Goal: Information Seeking & Learning: Compare options

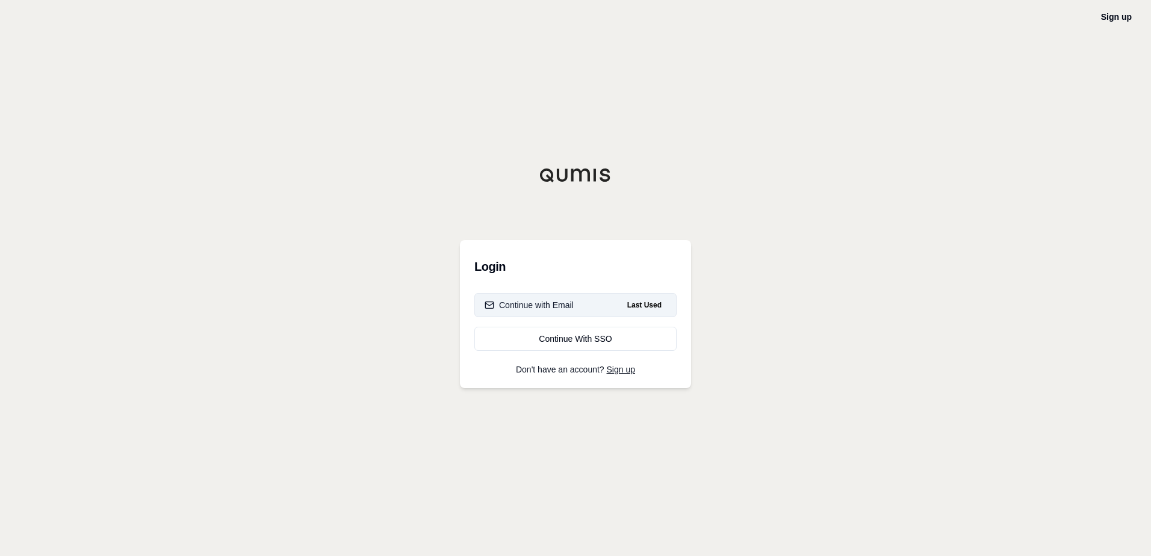
click at [605, 305] on button "Continue with Email Last Used" at bounding box center [575, 305] width 202 height 24
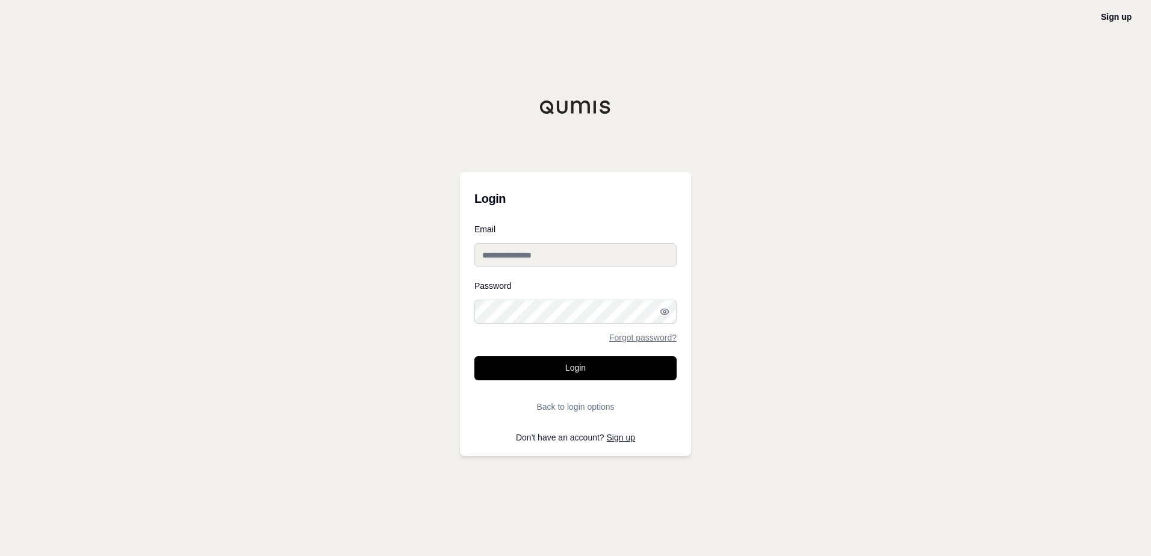
type input "**********"
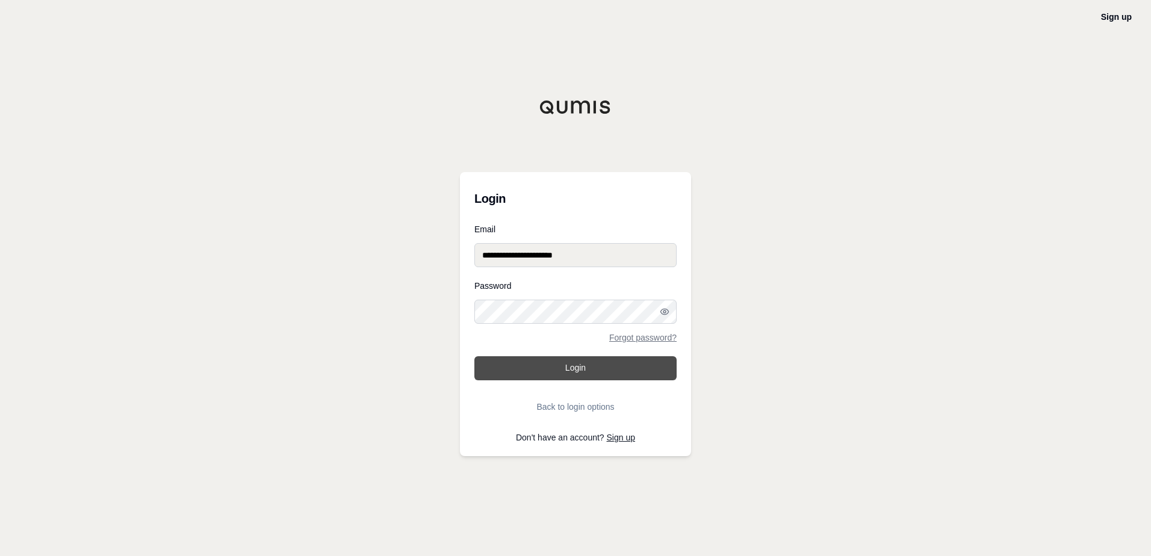
click at [569, 366] on button "Login" at bounding box center [575, 368] width 202 height 24
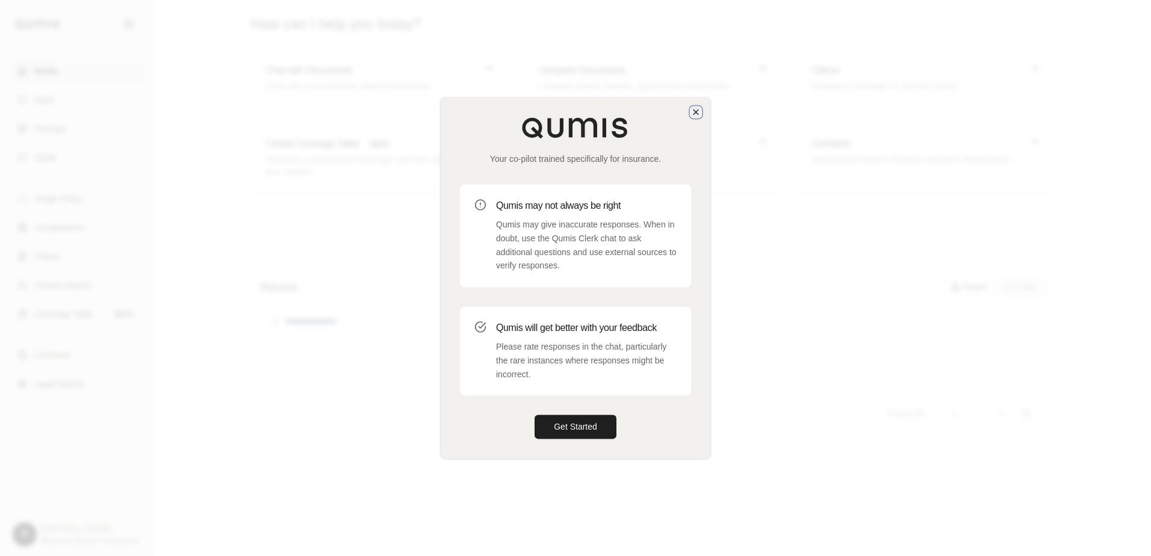
click at [695, 111] on icon "button" at bounding box center [696, 112] width 5 height 5
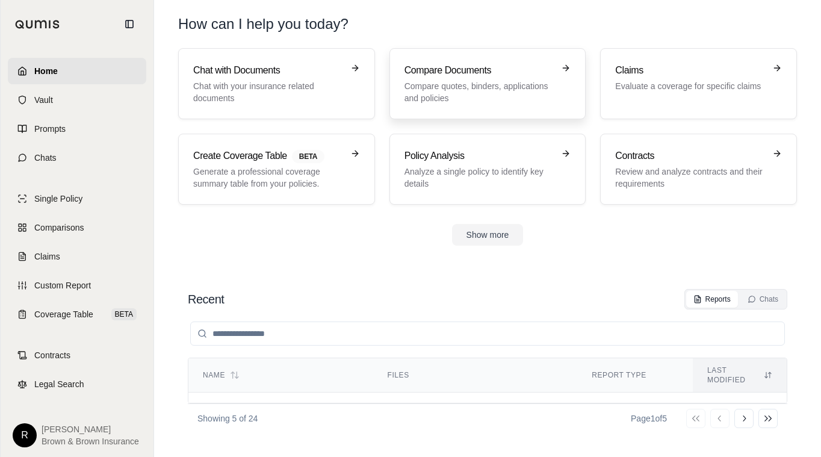
click at [485, 92] on p "Compare quotes, binders, applications and policies" at bounding box center [480, 92] width 150 height 24
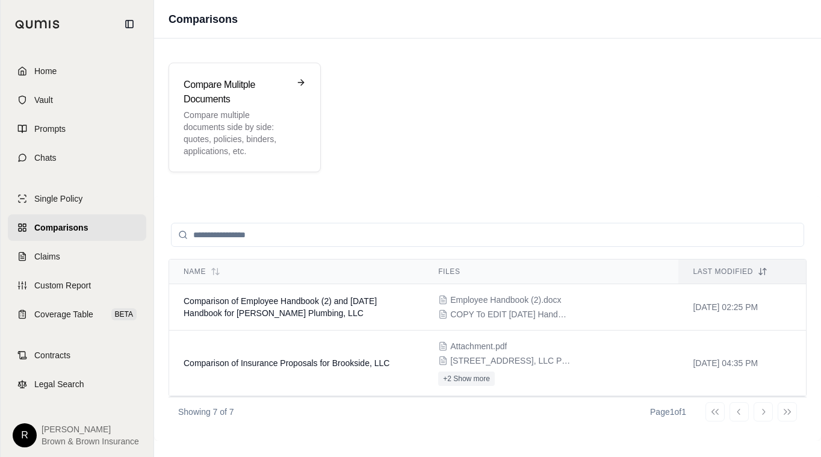
click at [422, 171] on div "Compare Mulitple Documents Compare multiple documents side by side: quotes, pol…" at bounding box center [488, 118] width 638 height 110
click at [431, 148] on div "Compare Mulitple Documents Compare multiple documents side by side: quotes, pol…" at bounding box center [488, 118] width 638 height 110
click at [279, 84] on h3 "Compare Mulitple Documents" at bounding box center [236, 92] width 105 height 29
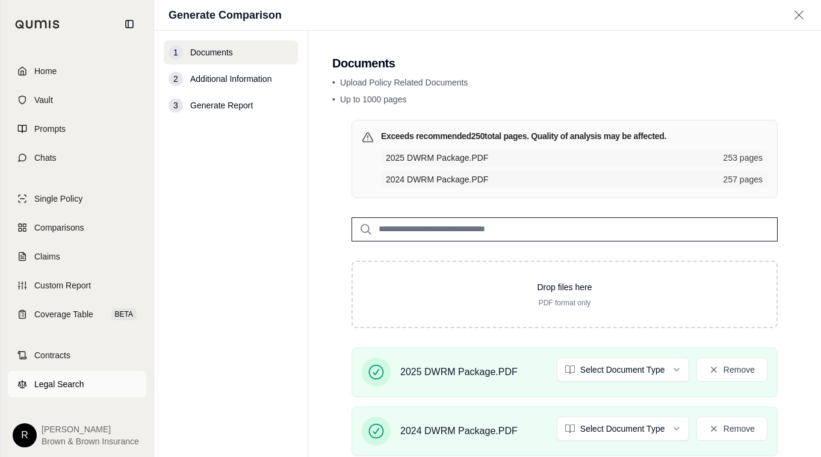
click at [67, 387] on span "Legal Search" at bounding box center [59, 384] width 50 height 12
click at [291, 185] on nav "1 Documents 2 Additional Information 3 Generate Report" at bounding box center [231, 244] width 154 height 426
click at [241, 255] on nav "1 Documents 2 Additional Information 3 Generate Report" at bounding box center [231, 244] width 154 height 426
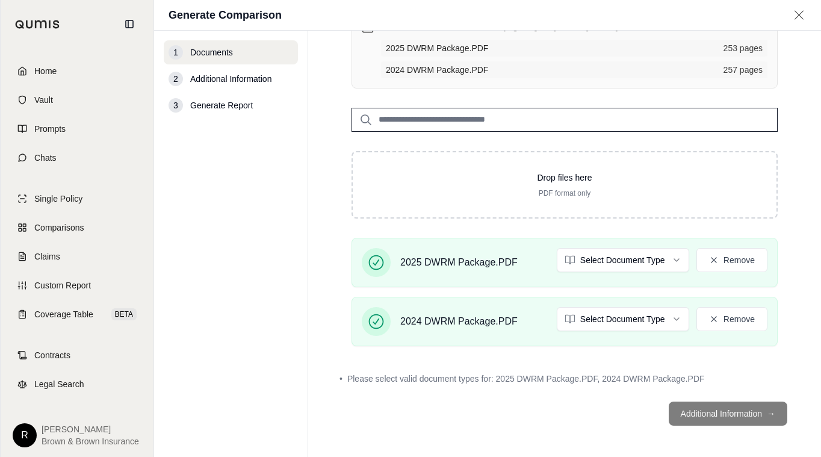
scroll to position [110, 0]
click at [470, 376] on span "Please select valid document types for: 2025 DWRM Package.PDF, 2024 DWRM Packag…" at bounding box center [526, 379] width 358 height 12
drag, startPoint x: 470, startPoint y: 376, endPoint x: 241, endPoint y: 266, distance: 254.0
click at [241, 266] on nav "1 Documents 2 Additional Information 3 Generate Report" at bounding box center [231, 244] width 154 height 426
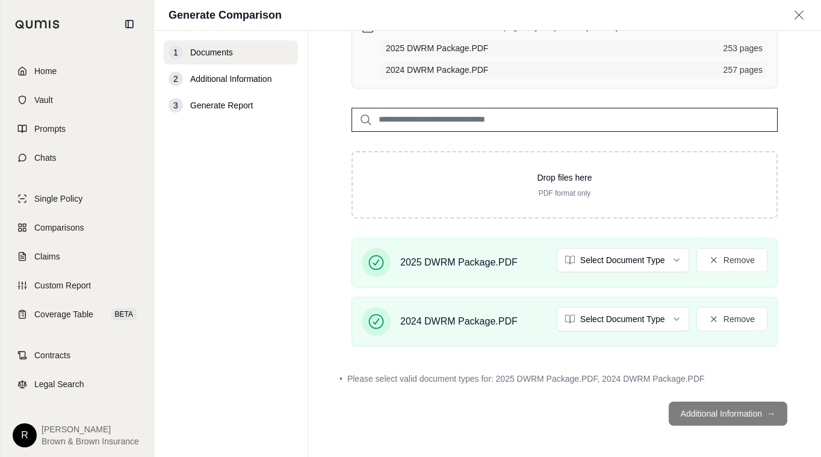
click at [188, 137] on nav "1 Documents 2 Additional Information 3 Generate Report" at bounding box center [231, 244] width 154 height 426
click at [247, 229] on nav "1 Documents 2 Additional Information 3 Generate Report" at bounding box center [231, 244] width 154 height 426
click at [664, 259] on html "Home Vault Prompts Chats Single Policy Comparisons Claims Custom Report Coverag…" at bounding box center [410, 228] width 821 height 457
click at [658, 319] on html "Home Vault Prompts Chats Single Policy Comparisons Claims Custom Report Coverag…" at bounding box center [410, 228] width 821 height 457
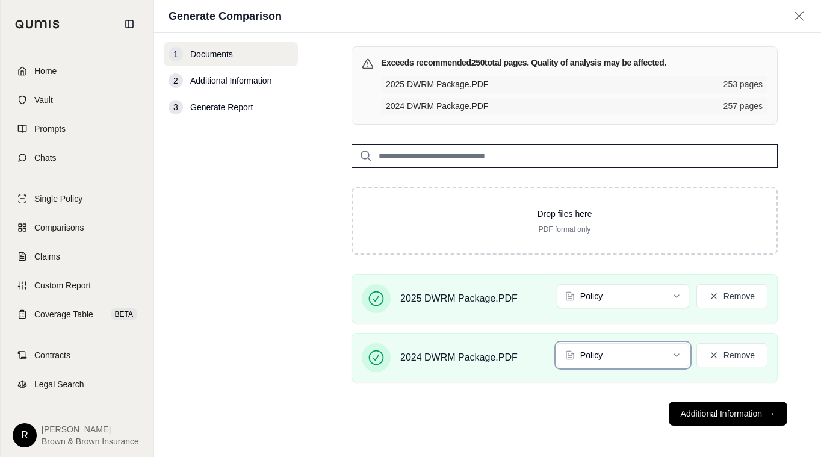
scroll to position [75, 0]
click at [754, 410] on button "Additional Information →" at bounding box center [728, 414] width 119 height 24
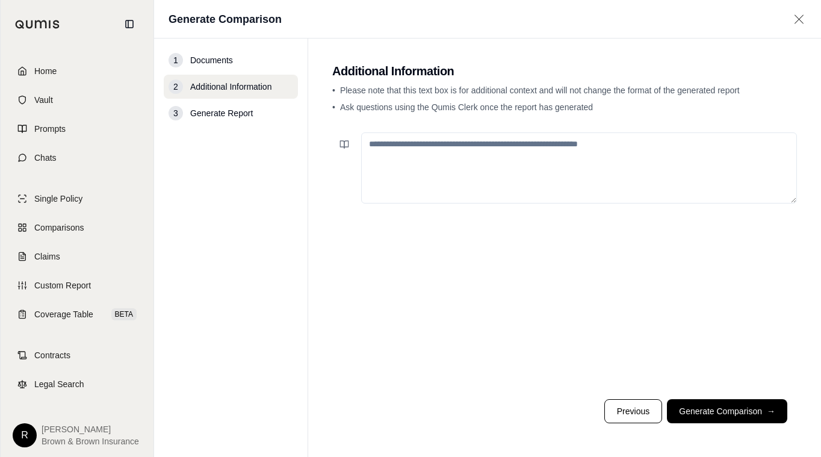
click at [523, 167] on textarea at bounding box center [579, 167] width 436 height 71
click at [717, 407] on button "Generate Comparison →" at bounding box center [727, 411] width 120 height 24
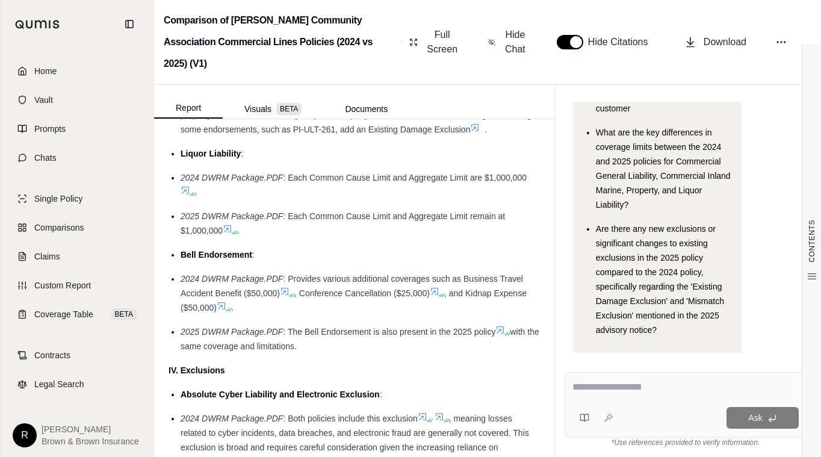
scroll to position [1867, 0]
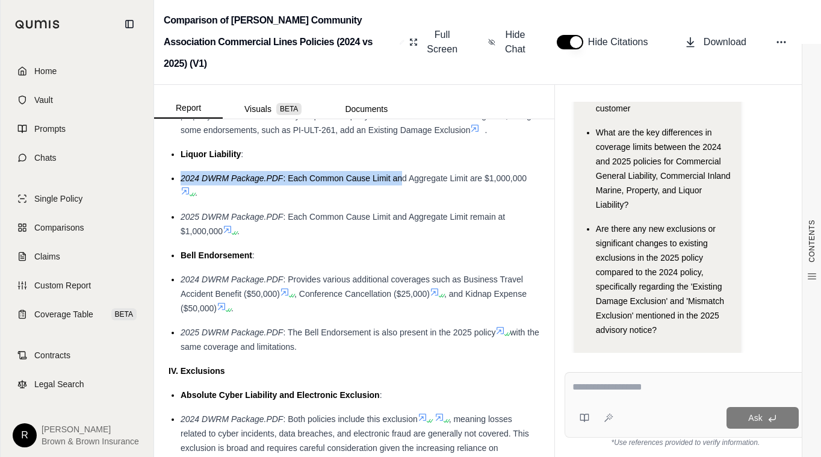
drag, startPoint x: 403, startPoint y: 183, endPoint x: 543, endPoint y: 182, distance: 139.1
click at [543, 182] on div "CONTENTS Table of Contents INSURANCE POLICY COMPARISON Introduction Company Pro…" at bounding box center [354, 288] width 400 height 338
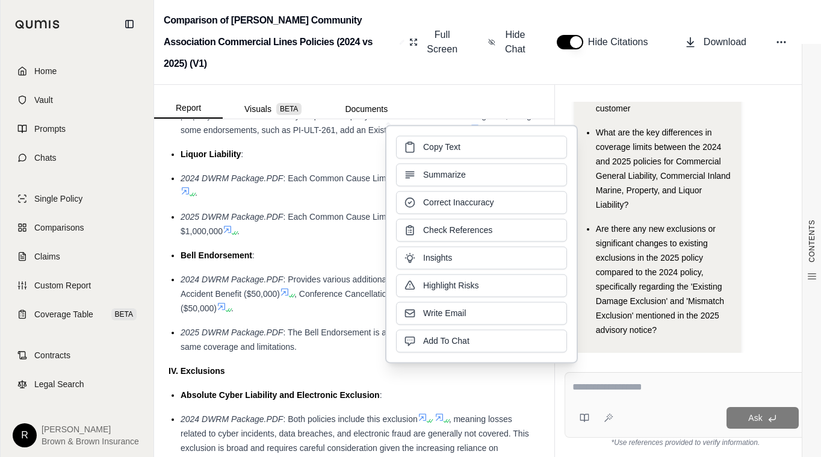
click at [344, 200] on div "2024 DWRM Package.PDF : Each Common Cause Limit and Aggregate Limit are $1,000,…" at bounding box center [360, 185] width 359 height 29
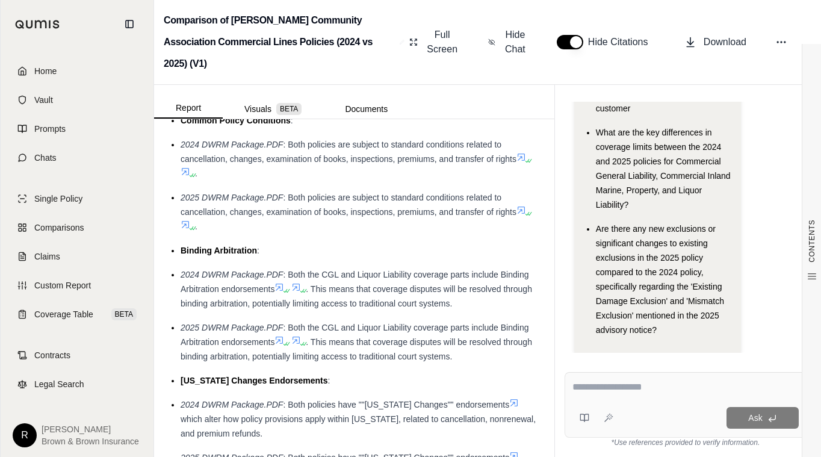
scroll to position [3004, 0]
click at [190, 150] on span "2024 DWRM Package.PDF" at bounding box center [232, 145] width 102 height 10
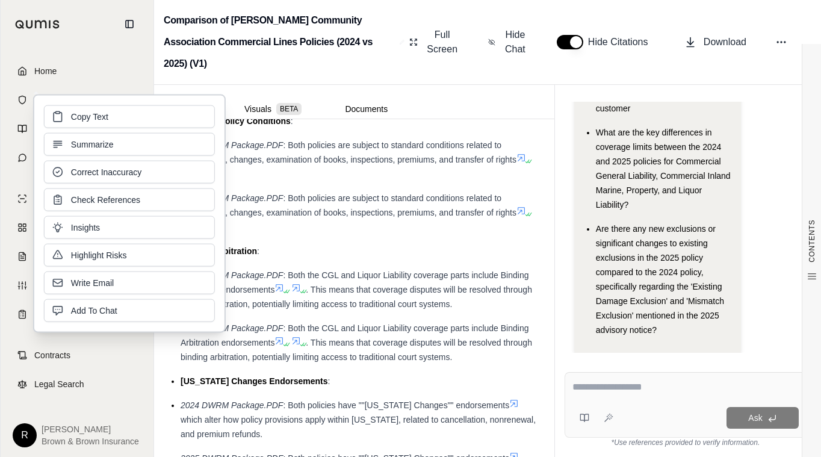
click at [190, 151] on button "Summarize" at bounding box center [129, 144] width 171 height 23
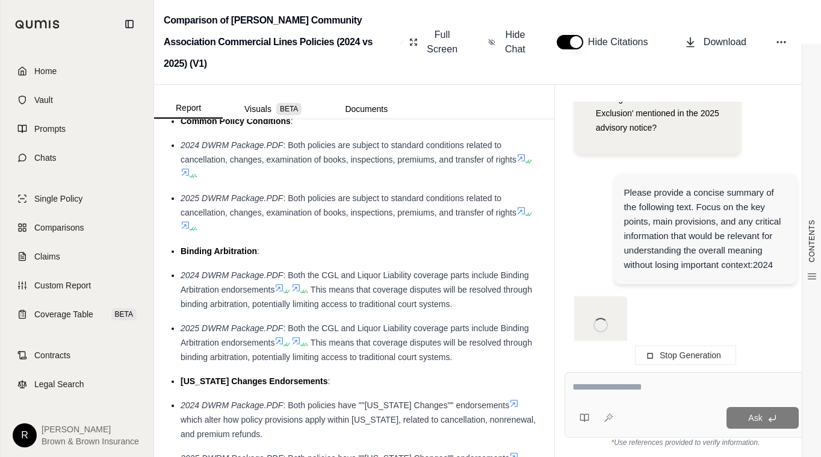
scroll to position [425, 0]
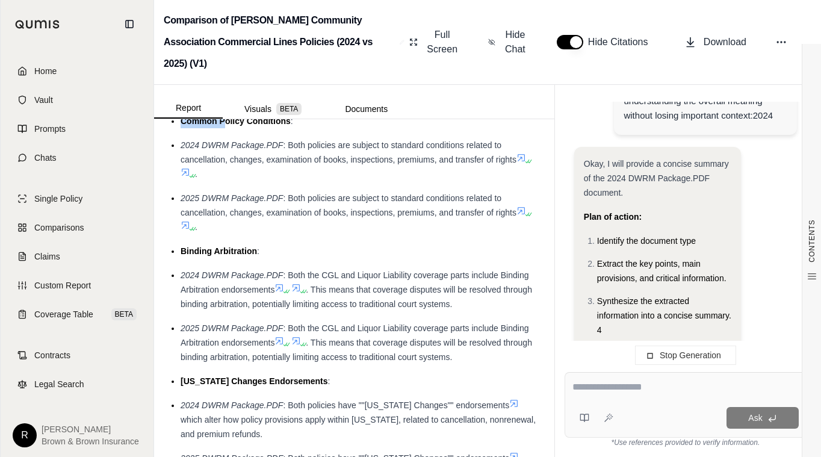
drag, startPoint x: 227, startPoint y: 128, endPoint x: 292, endPoint y: 119, distance: 65.7
click at [292, 119] on ul "[US_STATE] Premium Refund Disclosure Notice : 2024 DWRM Package.PDF : Included.…" at bounding box center [355, 174] width 372 height 641
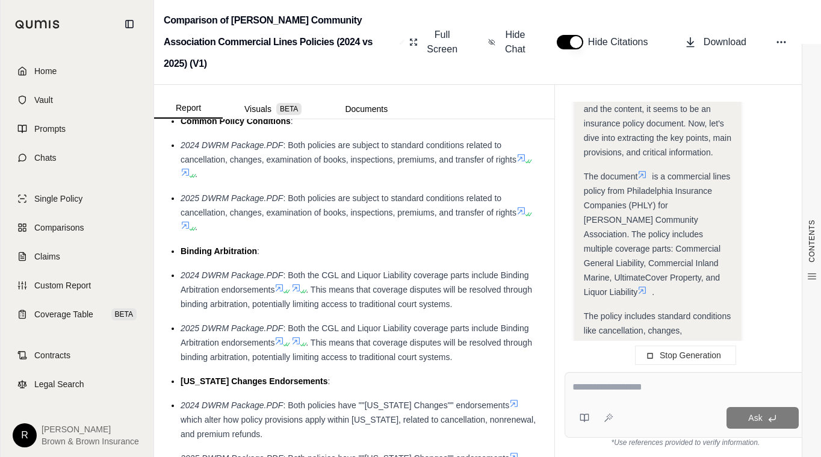
drag, startPoint x: 292, startPoint y: 119, endPoint x: 350, endPoint y: 165, distance: 74.6
click at [350, 164] on span ": Both policies are subject to standard conditions related to cancellation, cha…" at bounding box center [349, 152] width 336 height 24
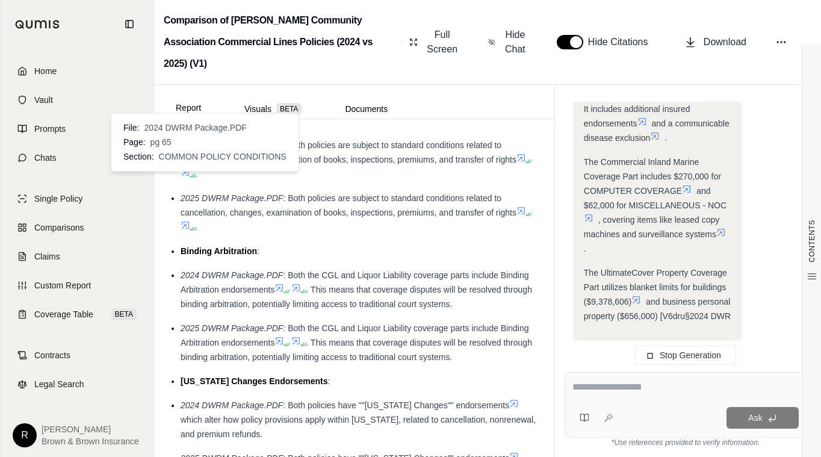
click at [189, 176] on icon at bounding box center [185, 172] width 7 height 7
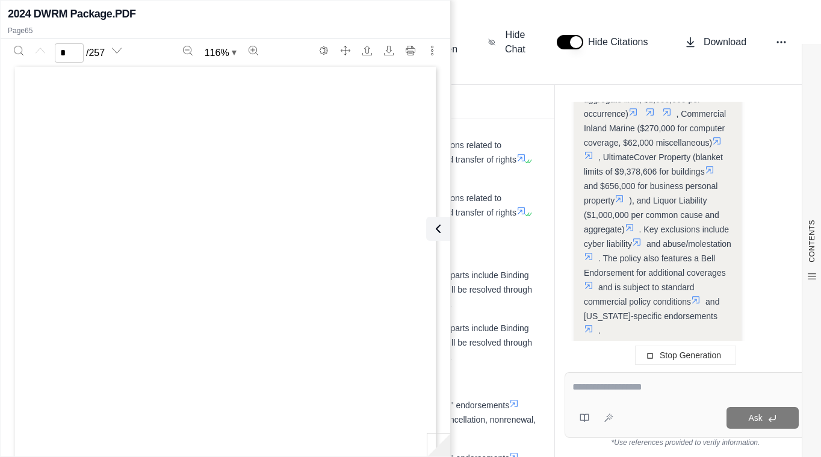
scroll to position [0, 0]
type input "**"
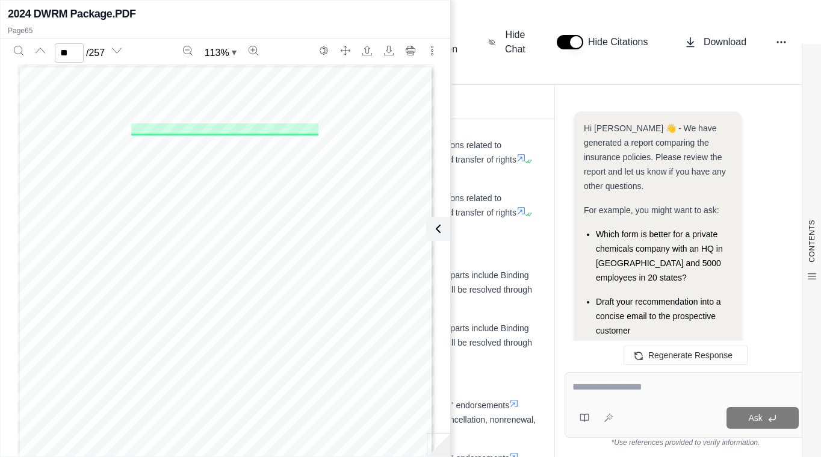
scroll to position [2099, 0]
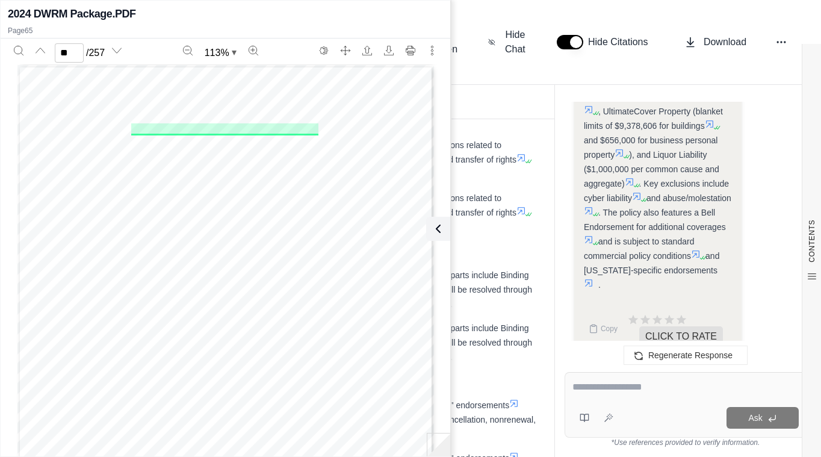
click at [439, 228] on icon at bounding box center [438, 229] width 14 height 14
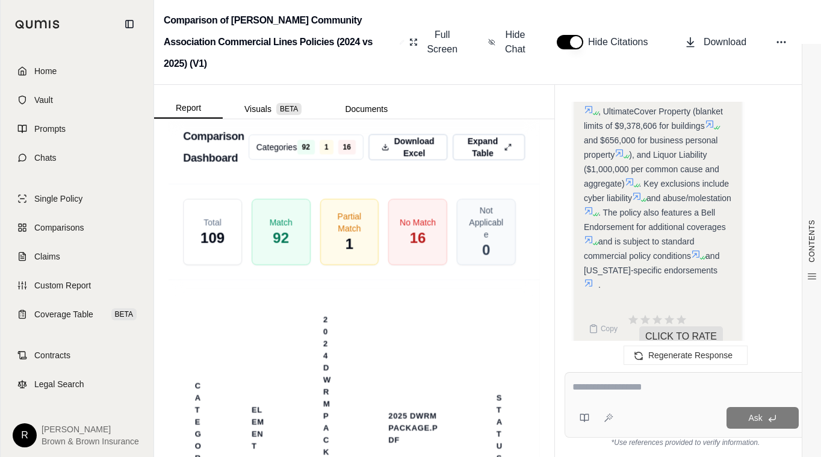
scroll to position [3421, 0]
click at [412, 247] on span "16" at bounding box center [418, 237] width 16 height 19
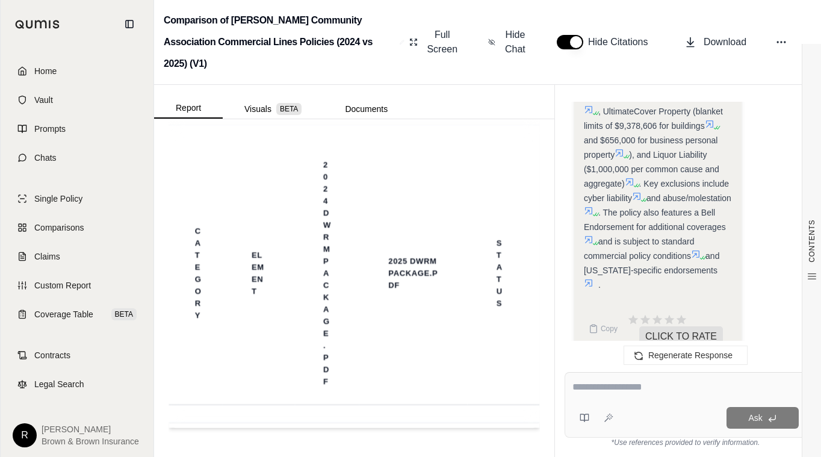
scroll to position [3580, 0]
click at [414, 110] on div "No Match 16" at bounding box center [417, 77] width 59 height 66
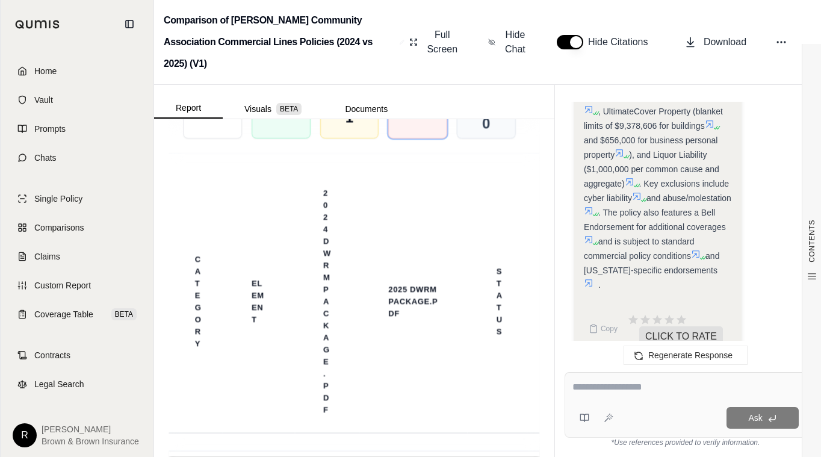
scroll to position [3545, 0]
click at [408, 140] on div "No Match 16" at bounding box center [417, 107] width 59 height 66
click at [420, 104] on span "No Match" at bounding box center [418, 98] width 36 height 12
click at [352, 137] on div "Partial Match 1" at bounding box center [349, 107] width 59 height 66
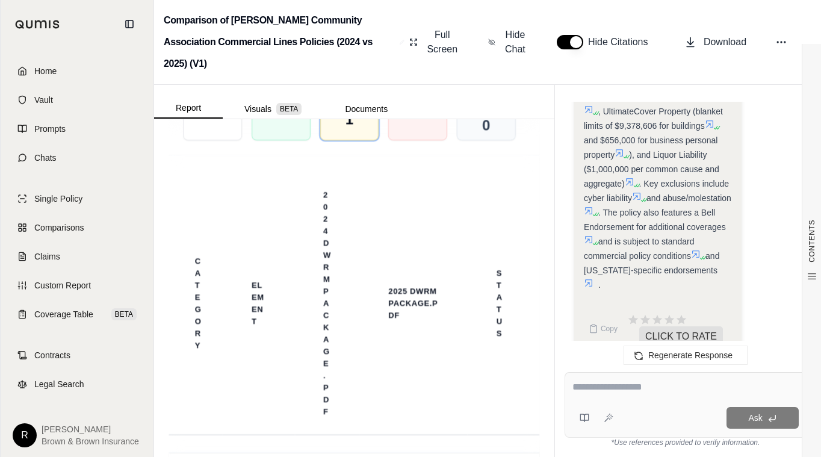
click at [410, 123] on span "16" at bounding box center [418, 113] width 16 height 19
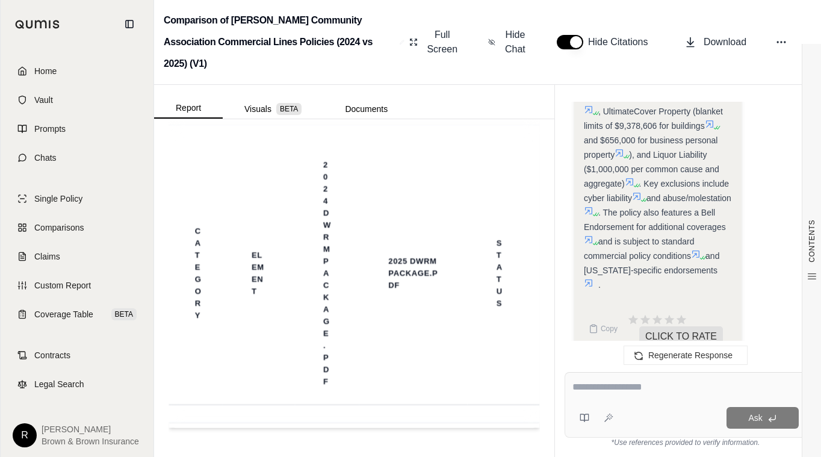
scroll to position [3489, 0]
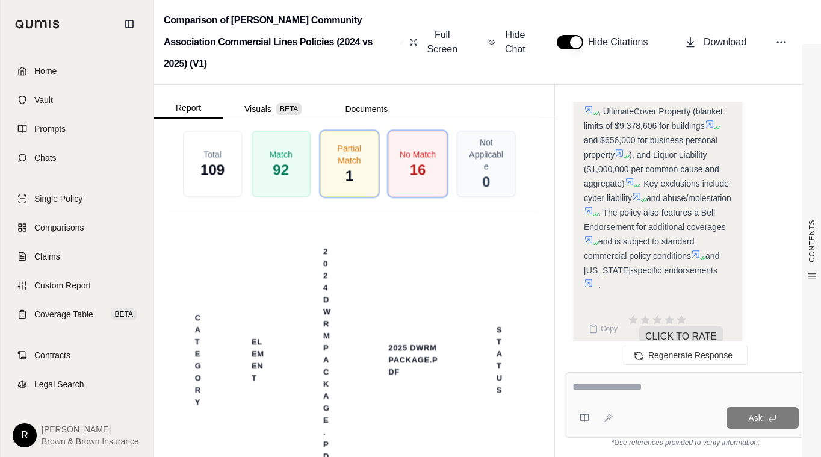
click at [420, 160] on span "No Match" at bounding box center [418, 154] width 36 height 12
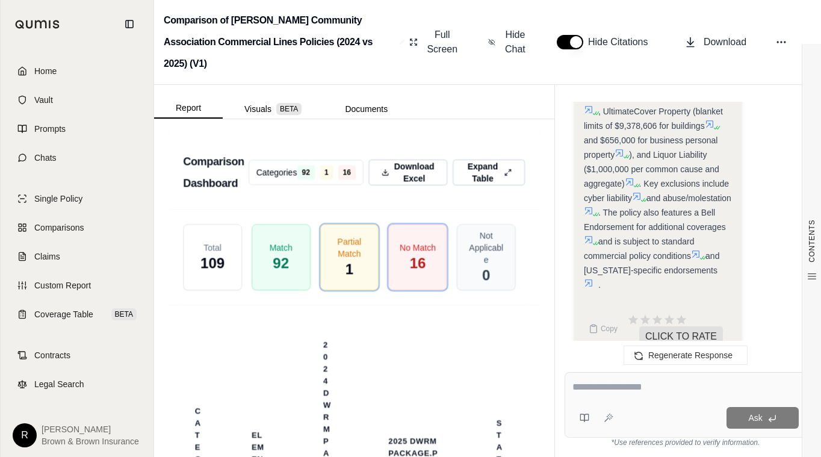
scroll to position [3395, 0]
click at [222, 270] on div "Total 109" at bounding box center [212, 258] width 59 height 66
click at [422, 210] on div "Comparison Dashboard Categories 92 1 16 Download Excel Expand Table" at bounding box center [354, 168] width 371 height 83
click at [340, 260] on span "Partial Match" at bounding box center [350, 248] width 39 height 24
click at [420, 254] on span "No Match" at bounding box center [418, 248] width 36 height 12
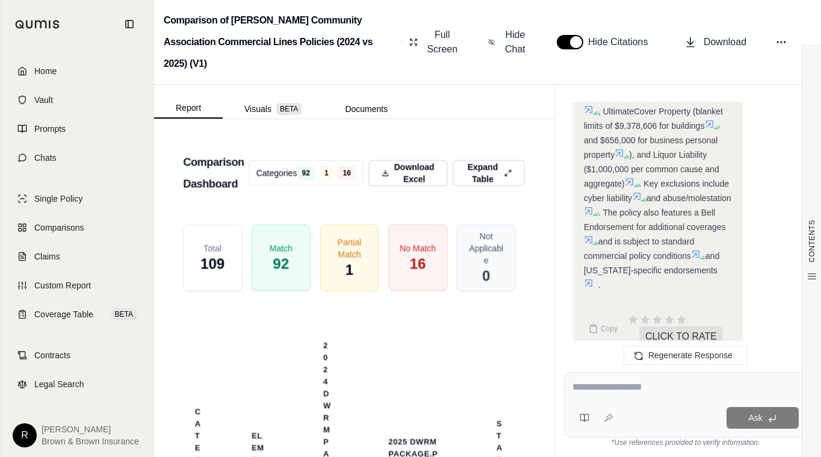
click at [422, 210] on div "Comparison Dashboard Categories 92 1 16 Download Excel Expand Table" at bounding box center [354, 168] width 371 height 83
click at [410, 273] on span "16" at bounding box center [418, 263] width 16 height 19
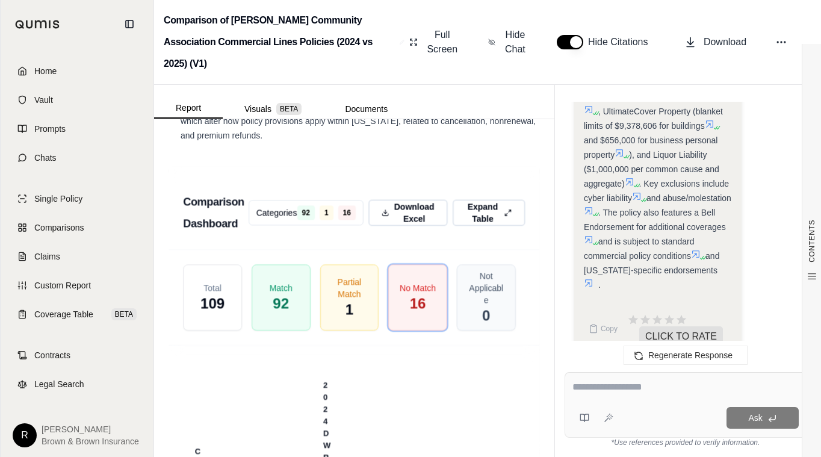
scroll to position [3355, 0]
click at [402, 226] on span "Download Excel" at bounding box center [414, 214] width 40 height 24
click at [486, 226] on span "Expand Table" at bounding box center [483, 214] width 34 height 24
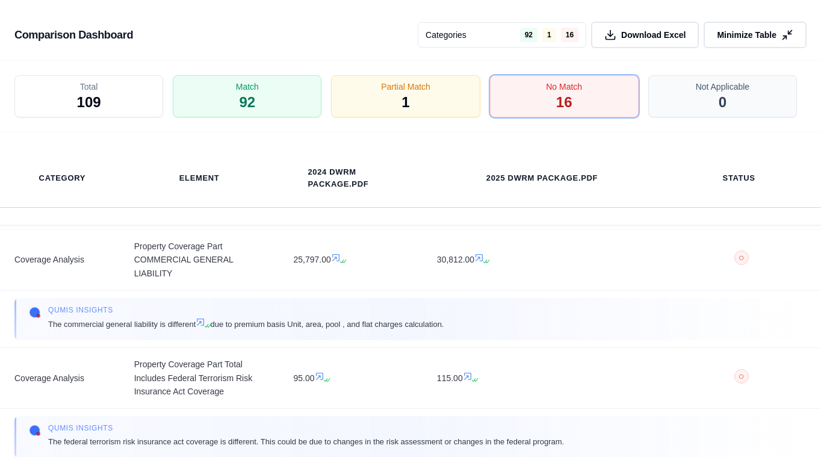
scroll to position [0, 0]
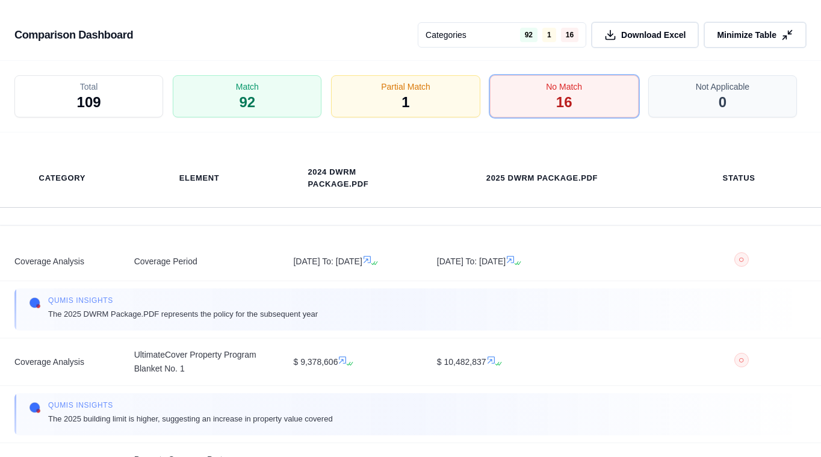
click at [755, 25] on button "Minimize Table" at bounding box center [755, 35] width 103 height 26
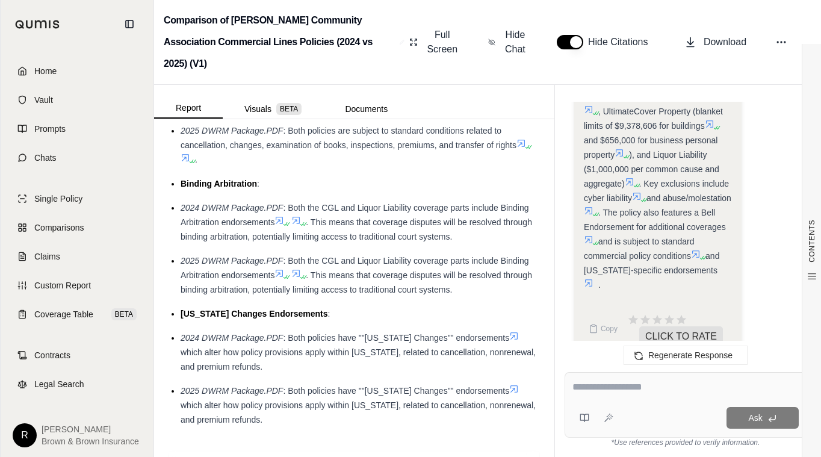
scroll to position [3582, 0]
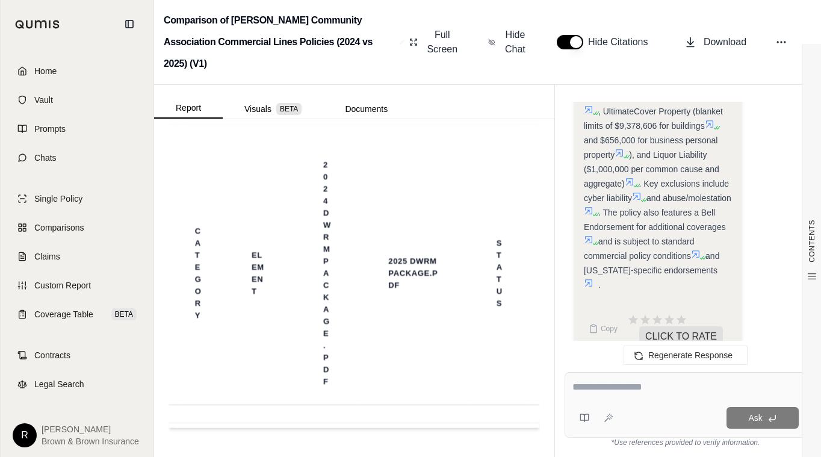
click at [427, 110] on div "No Match 16" at bounding box center [417, 77] width 59 height 66
click at [363, 110] on div "Partial Match 1" at bounding box center [349, 77] width 59 height 66
click at [431, 110] on div "No Match 16" at bounding box center [417, 77] width 59 height 66
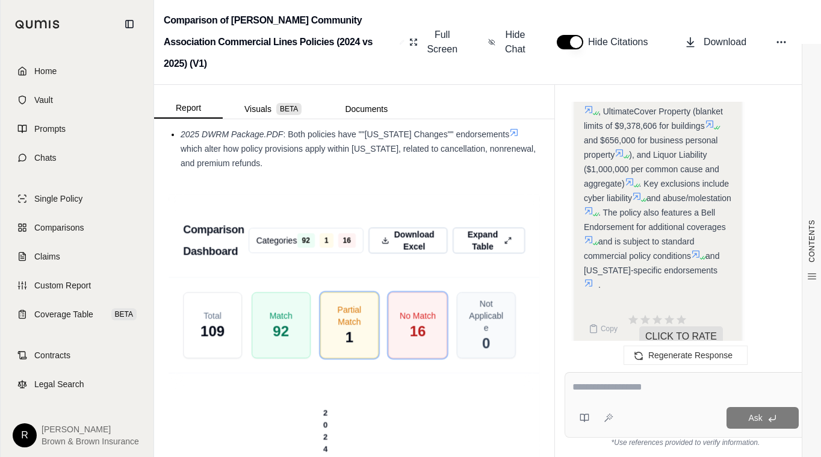
scroll to position [3311, 0]
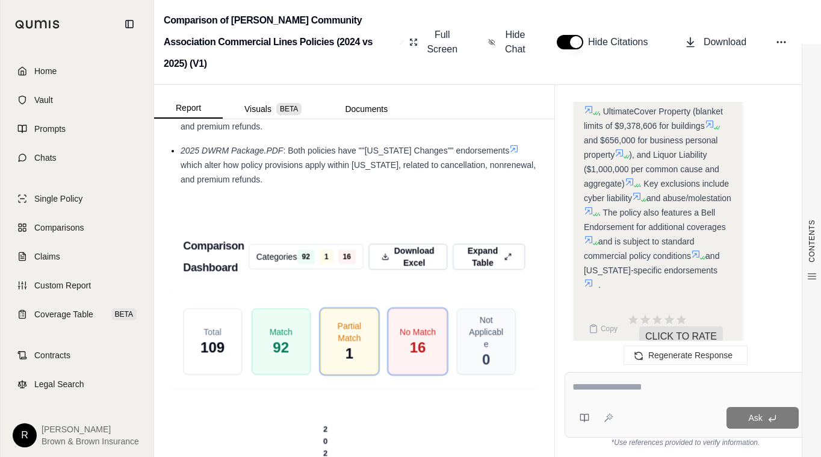
click at [395, 269] on span "Download Excel" at bounding box center [414, 257] width 40 height 24
